Goal: Task Accomplishment & Management: Use online tool/utility

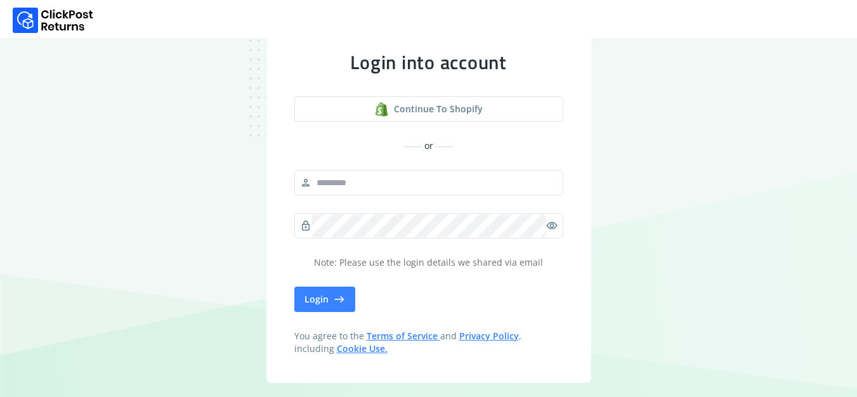
scroll to position [48, 0]
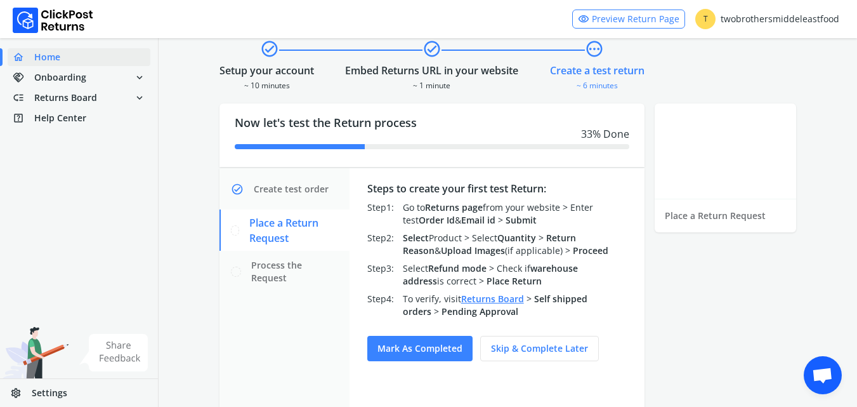
scroll to position [82, 0]
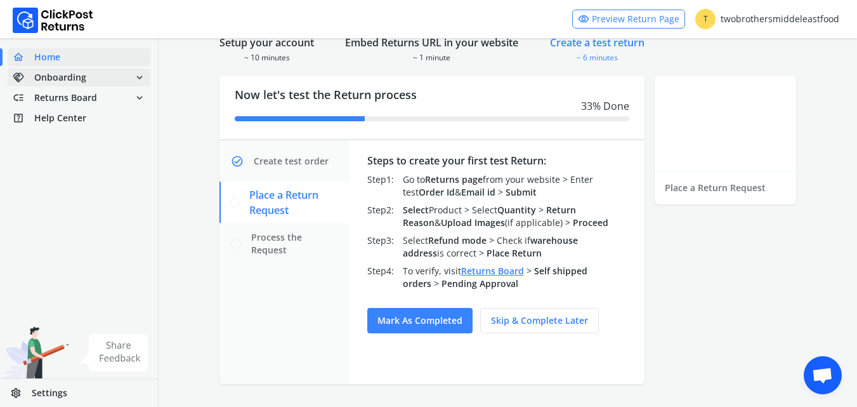
click at [126, 75] on span "handshake Onboarding expand_more" at bounding box center [79, 78] width 143 height 18
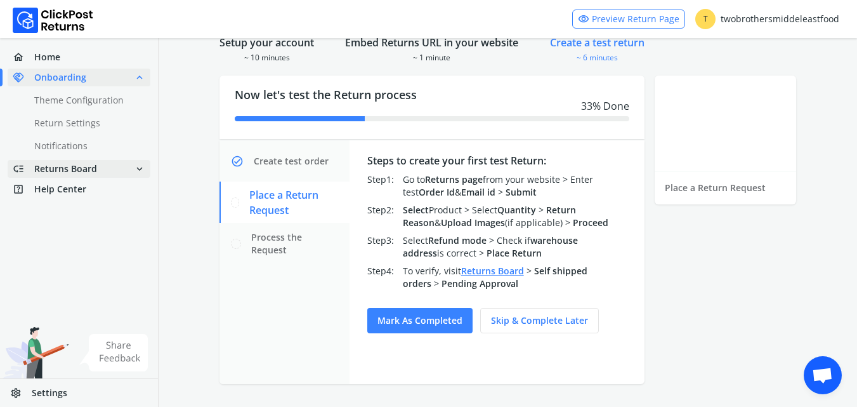
click at [98, 172] on span "low_priority Returns Board expand_more" at bounding box center [79, 169] width 143 height 18
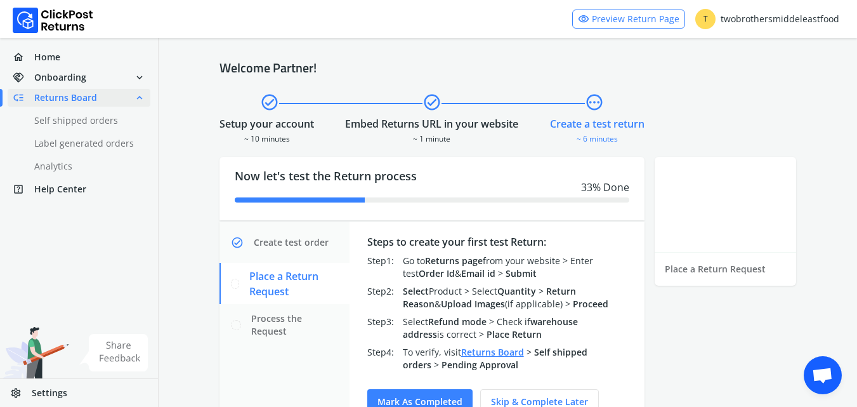
scroll to position [0, 0]
click at [76, 58] on link "home Home" at bounding box center [79, 57] width 143 height 18
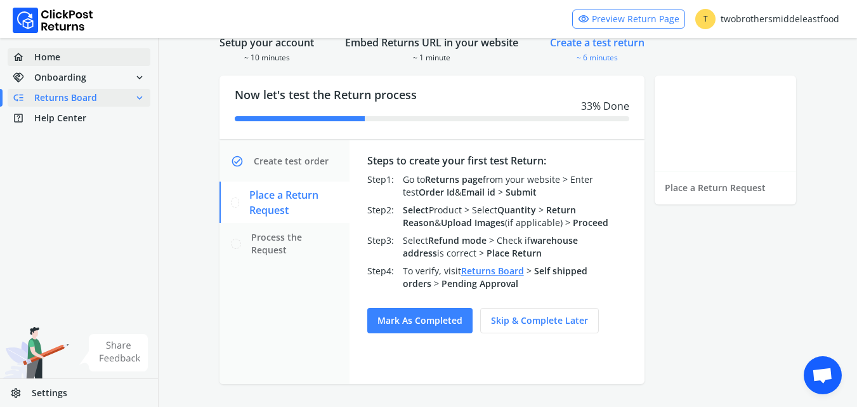
click at [84, 61] on link "home Home" at bounding box center [79, 57] width 143 height 18
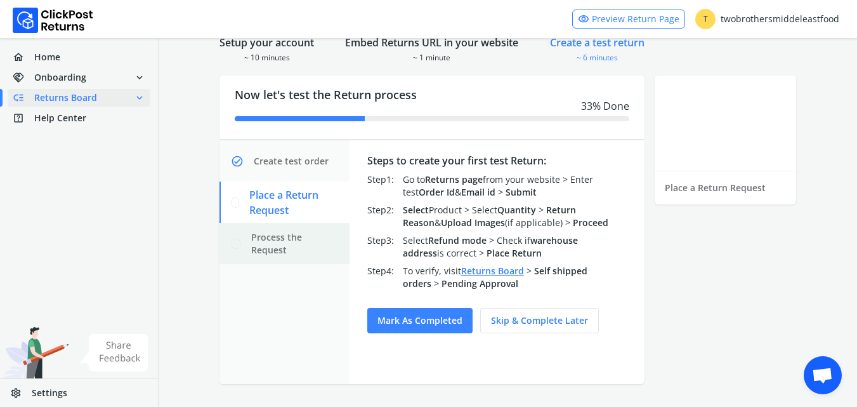
click at [294, 244] on span "Process the Request" at bounding box center [295, 243] width 88 height 25
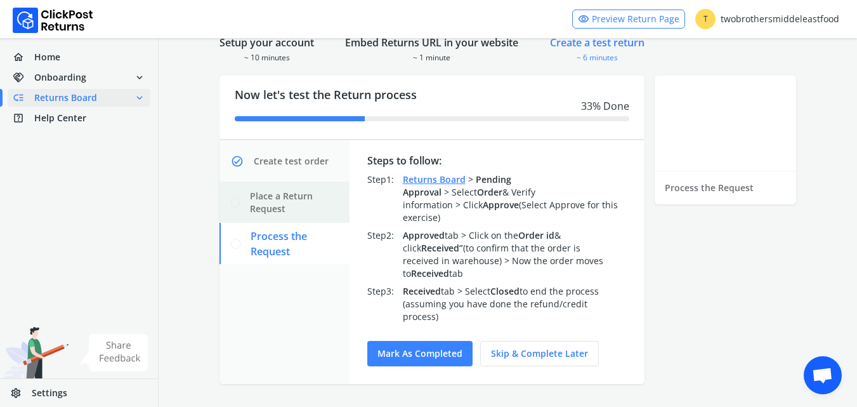
click at [295, 199] on span "Place a Return Request" at bounding box center [294, 202] width 89 height 25
